Goal: Task Accomplishment & Management: Manage account settings

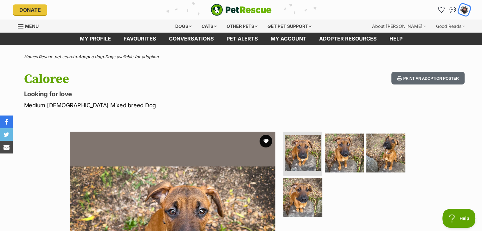
click at [463, 9] on img "My account" at bounding box center [464, 10] width 8 height 8
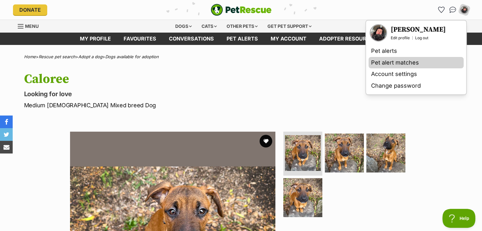
click at [433, 61] on link "Pet alert matches" at bounding box center [416, 63] width 95 height 12
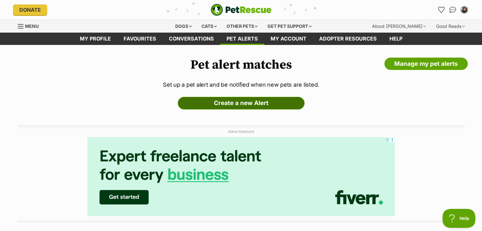
click at [209, 103] on link "Create a new Alert" at bounding box center [241, 103] width 127 height 13
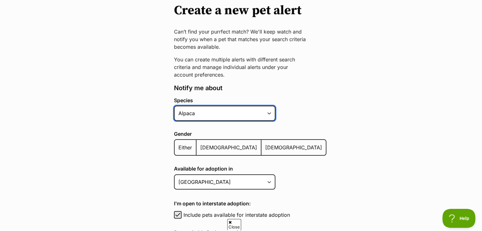
click at [211, 114] on select "Alpaca Bird Cat Chicken Cow Dog Donkey Duck Ferret Fish Goat Goose Guinea Fowl …" at bounding box center [224, 113] width 101 height 15
select select "1"
click at [174, 106] on select "Alpaca Bird Cat Chicken Cow Dog Donkey Duck Ferret Fish Goat Goose Guinea Fowl …" at bounding box center [224, 113] width 101 height 15
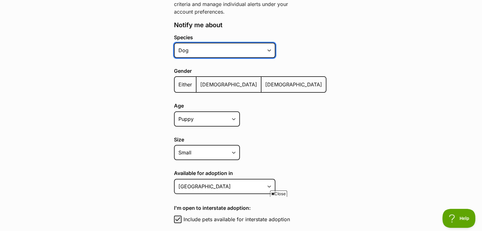
scroll to position [127, 0]
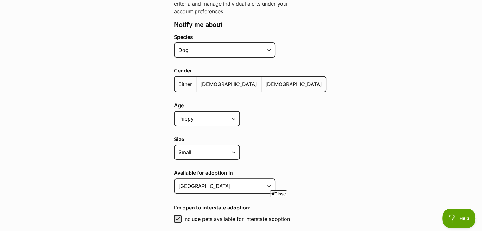
click at [183, 81] on span "Either" at bounding box center [185, 84] width 14 height 6
click at [178, 80] on input "Either" at bounding box center [178, 80] width 0 height 0
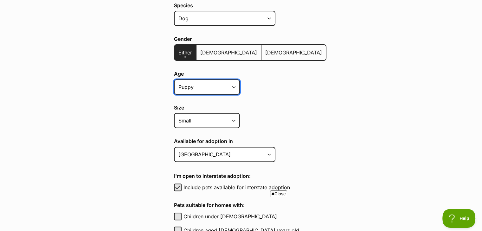
click at [200, 82] on select "Puppy Adult Senior All ages" at bounding box center [207, 87] width 66 height 15
select select
click at [174, 80] on select "Puppy Adult Senior All ages" at bounding box center [207, 87] width 66 height 15
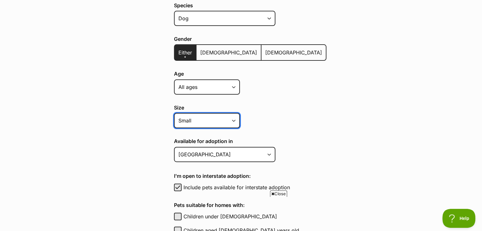
click at [203, 123] on select "Small Medium Large All sizes" at bounding box center [207, 120] width 66 height 15
select select
click at [174, 113] on select "Small Medium Large All sizes" at bounding box center [207, 120] width 66 height 15
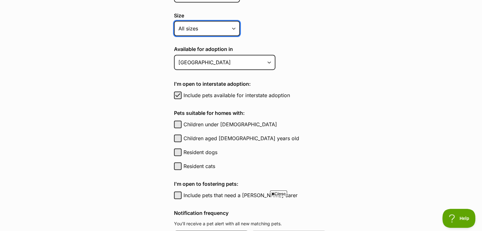
scroll to position [254, 0]
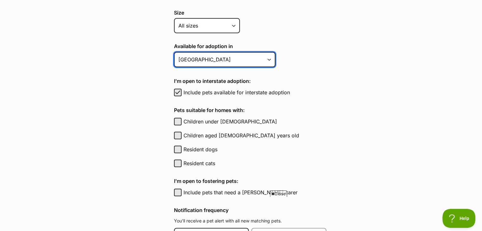
click at [209, 60] on select "Australian Capital Territory New South Wales Northern Territory Queensland Sout…" at bounding box center [224, 59] width 101 height 15
select select "1"
click at [174, 52] on select "Australian Capital Territory New South Wales Northern Territory Queensland Sout…" at bounding box center [224, 59] width 101 height 15
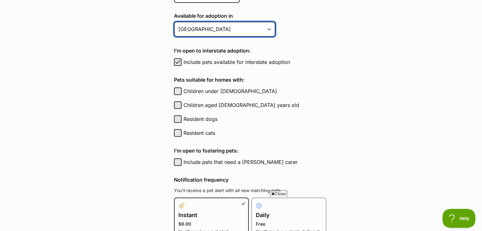
scroll to position [285, 0]
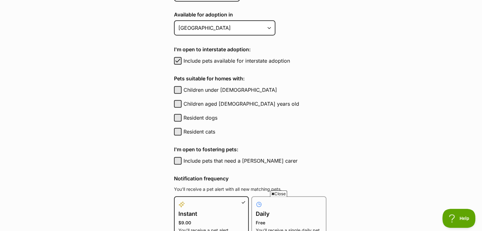
click at [190, 129] on label "Resident cats" at bounding box center [254, 132] width 143 height 8
click at [182, 129] on button "Resident cats" at bounding box center [178, 132] width 8 height 8
checkbox input "true"
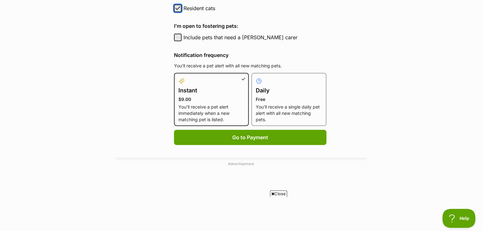
scroll to position [412, 0]
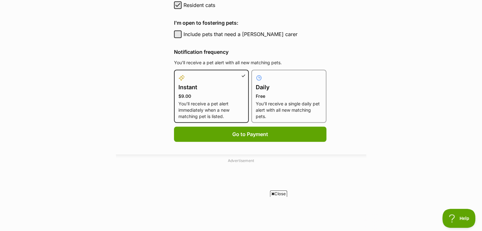
click at [276, 96] on p "Free" at bounding box center [289, 96] width 66 height 6
click at [255, 74] on input "Daily Free You’ll receive a single daily pet alert with all new matching pets." at bounding box center [255, 74] width 0 height 0
radio input "true"
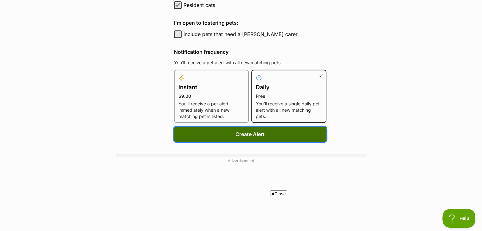
click at [270, 135] on button "Create Alert" at bounding box center [250, 134] width 152 height 15
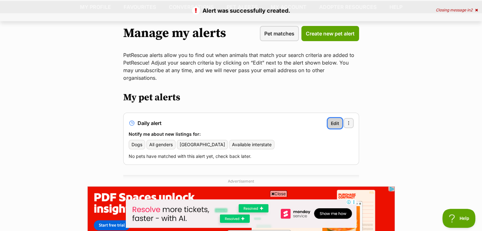
click at [335, 120] on link "Edit" at bounding box center [335, 123] width 15 height 10
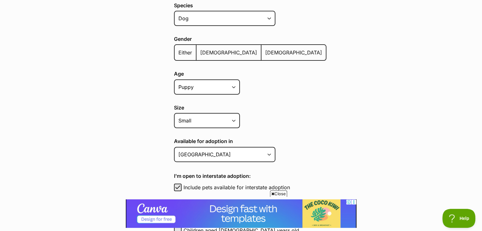
click at [224, 75] on label "Age" at bounding box center [250, 74] width 152 height 6
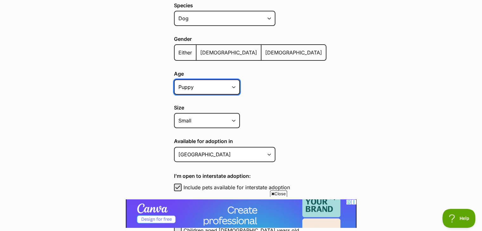
click at [224, 80] on select "Puppy Adult Senior All ages" at bounding box center [207, 87] width 66 height 15
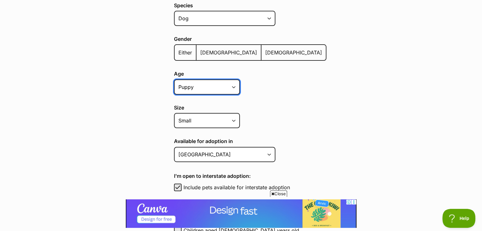
click at [222, 80] on select "Puppy Adult Senior All ages" at bounding box center [207, 87] width 66 height 15
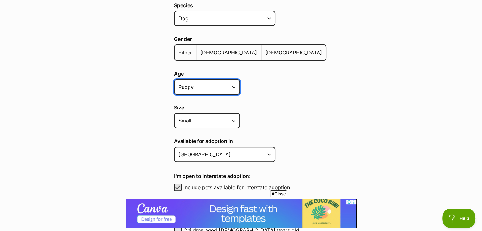
select select
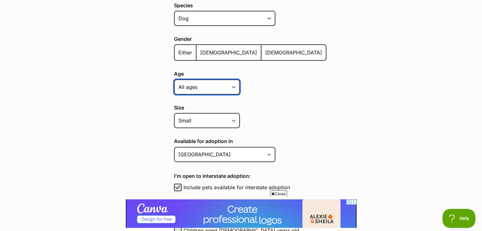
click at [174, 80] on select "Puppy Adult Senior All ages" at bounding box center [207, 87] width 66 height 15
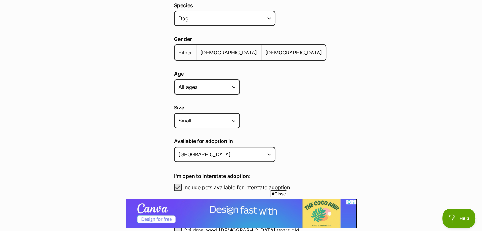
click at [254, 105] on label "Size" at bounding box center [250, 108] width 152 height 6
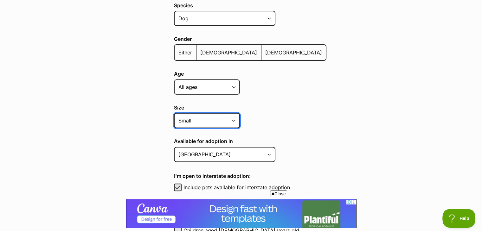
click at [240, 113] on select "Small Medium Large All sizes" at bounding box center [207, 120] width 66 height 15
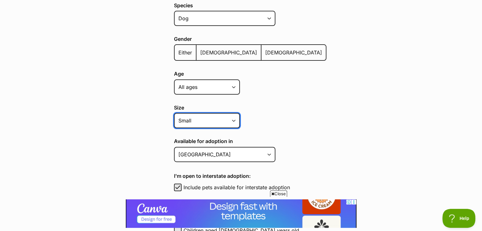
drag, startPoint x: 220, startPoint y: 119, endPoint x: 221, endPoint y: 127, distance: 8.0
click at [220, 119] on select "Small Medium Large All sizes" at bounding box center [207, 120] width 66 height 15
select select
click at [174, 113] on select "Small Medium Large All sizes" at bounding box center [207, 120] width 66 height 15
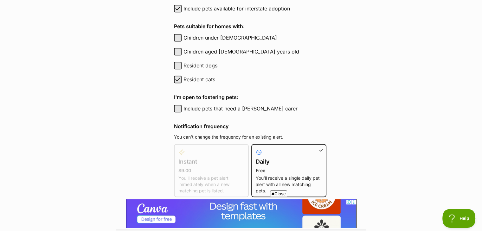
scroll to position [380, 0]
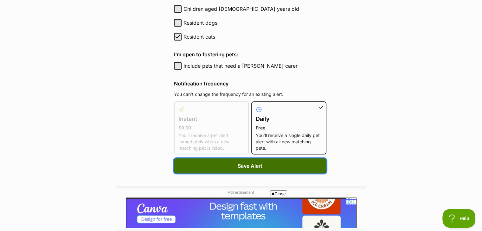
click at [273, 161] on button "Save Alert" at bounding box center [250, 165] width 152 height 15
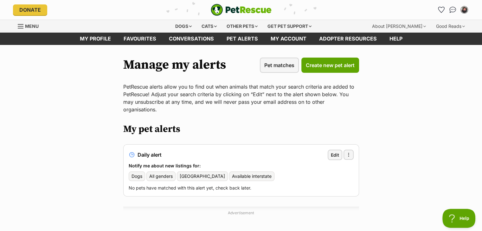
drag, startPoint x: 188, startPoint y: 18, endPoint x: 189, endPoint y: 12, distance: 6.1
click at [188, 12] on header "Donate PetRescue home My account Erin Fitzpatrick Edit profile Log out Pet aler…" at bounding box center [241, 16] width 482 height 33
drag, startPoint x: 131, startPoint y: 13, endPoint x: 139, endPoint y: 17, distance: 9.6
click at [132, 14] on div "Donate" at bounding box center [89, 9] width 152 height 11
click at [179, 26] on div "Dogs" at bounding box center [183, 26] width 25 height 13
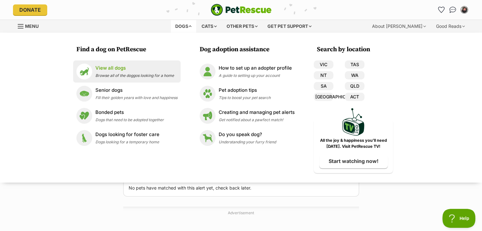
click at [141, 70] on p "View all dogs" at bounding box center [134, 68] width 79 height 7
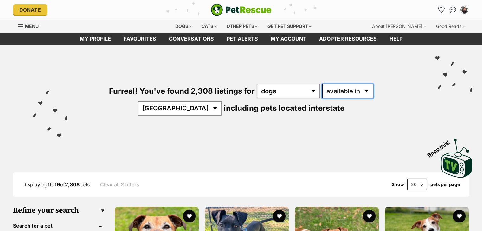
click at [330, 92] on select "available in located in" at bounding box center [347, 91] width 51 height 15
click at [322, 84] on select "available in located in" at bounding box center [347, 91] width 51 height 15
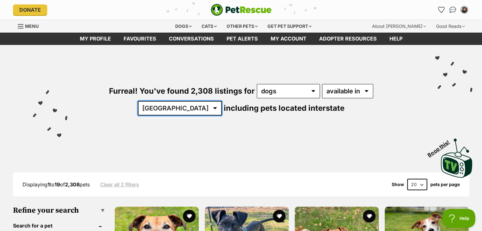
click at [222, 101] on select "[GEOGRAPHIC_DATA] [GEOGRAPHIC_DATA] [GEOGRAPHIC_DATA] [GEOGRAPHIC_DATA] [GEOGRA…" at bounding box center [180, 108] width 84 height 15
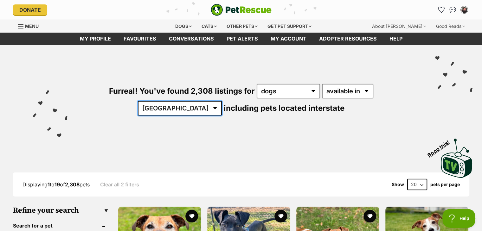
select select "[GEOGRAPHIC_DATA]"
click at [222, 101] on select "[GEOGRAPHIC_DATA] [GEOGRAPHIC_DATA] [GEOGRAPHIC_DATA] [GEOGRAPHIC_DATA] [GEOGRA…" at bounding box center [180, 108] width 84 height 15
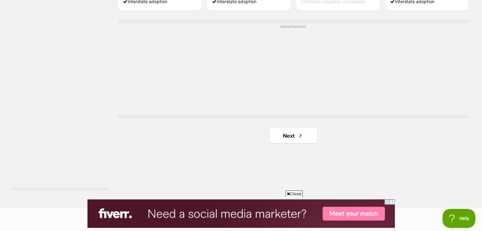
scroll to position [1141, 0]
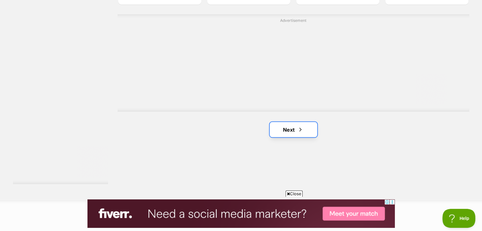
click at [299, 132] on link "Next" at bounding box center [294, 129] width 48 height 15
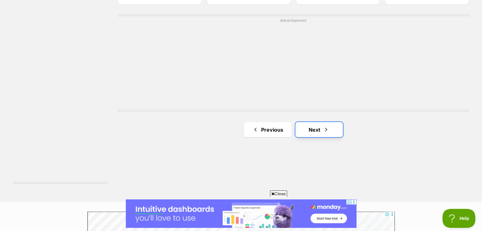
click at [308, 125] on link "Next" at bounding box center [319, 129] width 48 height 15
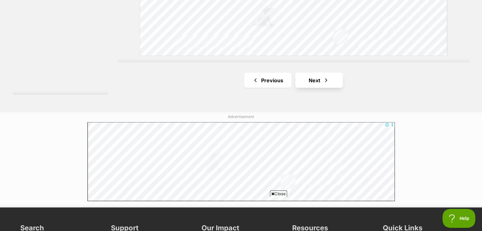
scroll to position [1204, 0]
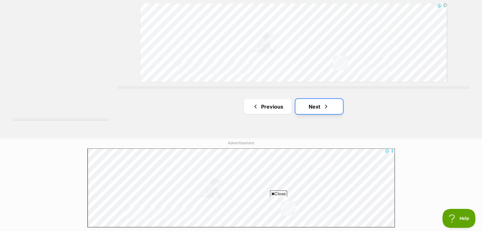
click at [307, 101] on link "Next" at bounding box center [319, 106] width 48 height 15
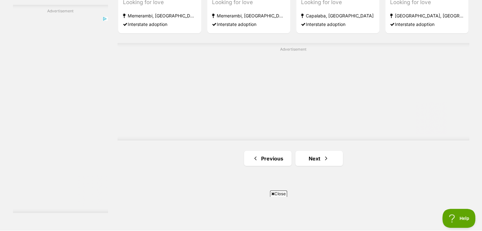
scroll to position [1172, 0]
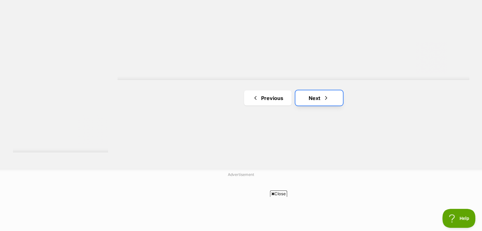
click at [303, 101] on link "Next" at bounding box center [319, 97] width 48 height 15
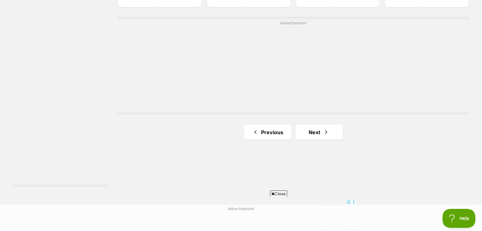
scroll to position [1141, 0]
click at [320, 130] on link "Next" at bounding box center [319, 129] width 48 height 15
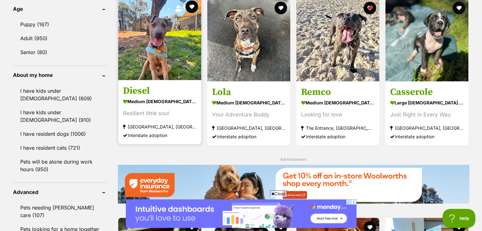
scroll to position [665, 0]
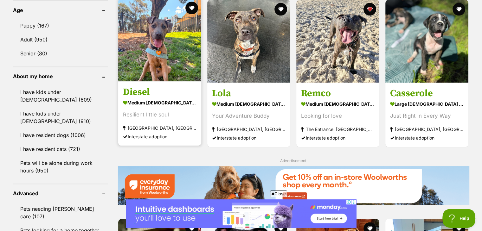
click at [171, 74] on img at bounding box center [159, 39] width 83 height 83
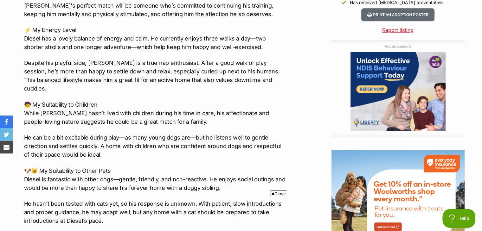
scroll to position [539, 0]
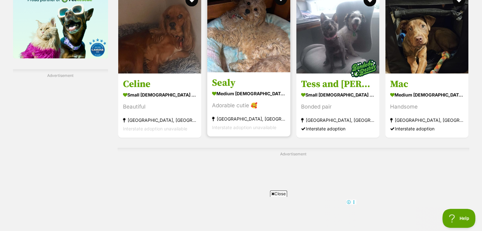
scroll to position [1046, 0]
